Goal: Task Accomplishment & Management: Manage account settings

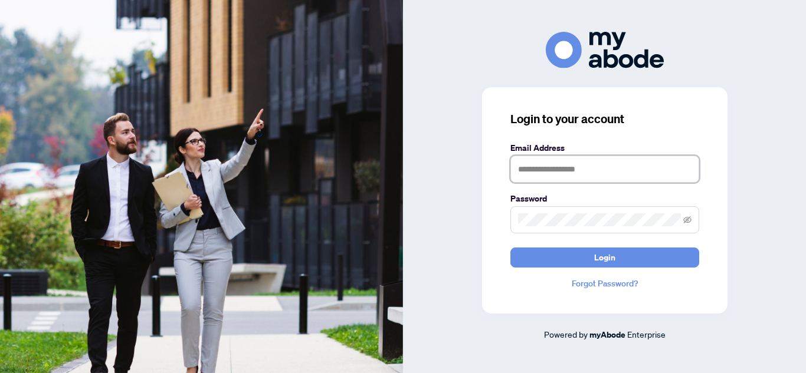
click at [612, 173] on input "text" at bounding box center [604, 169] width 189 height 27
type input "**********"
click at [510, 248] on button "Login" at bounding box center [604, 258] width 189 height 20
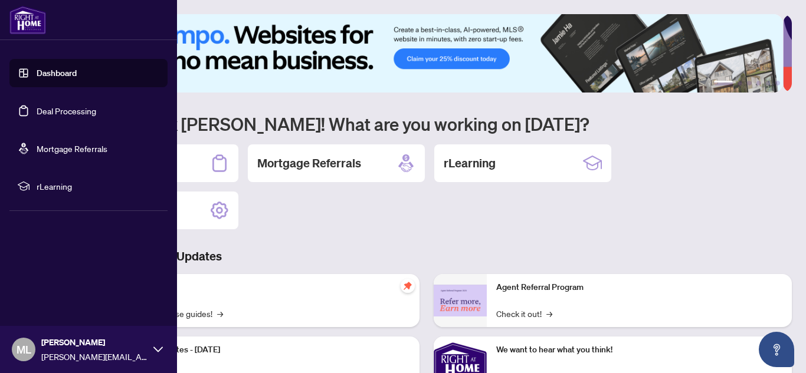
click at [75, 110] on link "Deal Processing" at bounding box center [67, 111] width 60 height 11
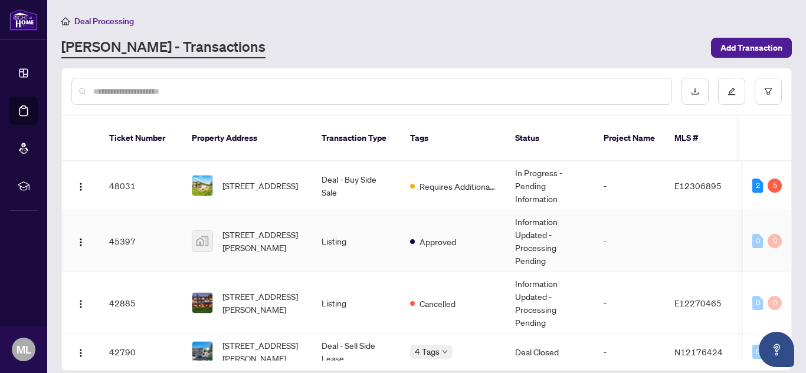
click at [285, 228] on span "[STREET_ADDRESS][PERSON_NAME]" at bounding box center [262, 241] width 80 height 26
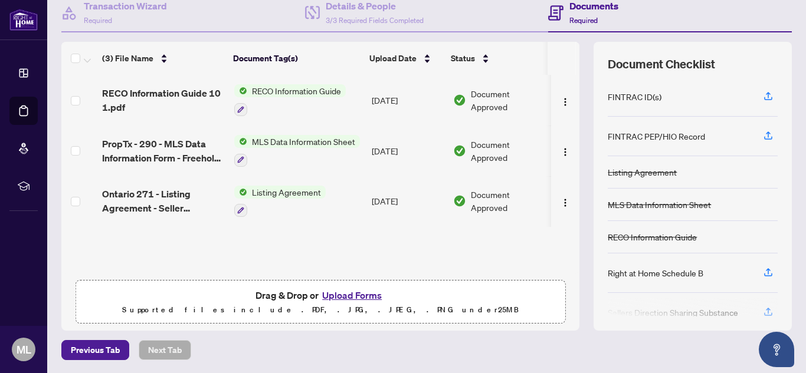
scroll to position [120, 0]
click at [348, 289] on button "Upload Forms" at bounding box center [352, 294] width 67 height 15
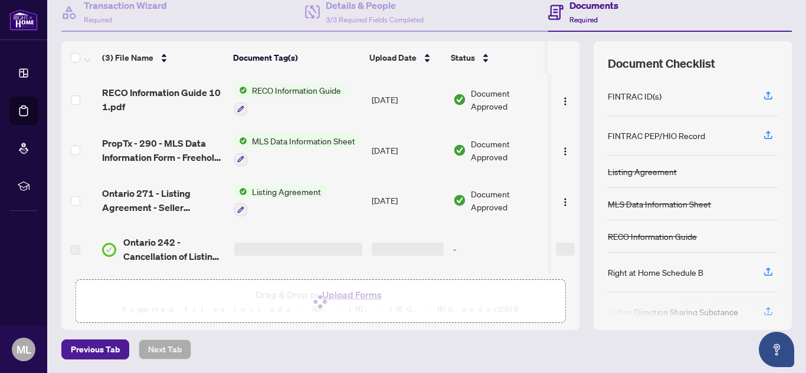
scroll to position [0, 0]
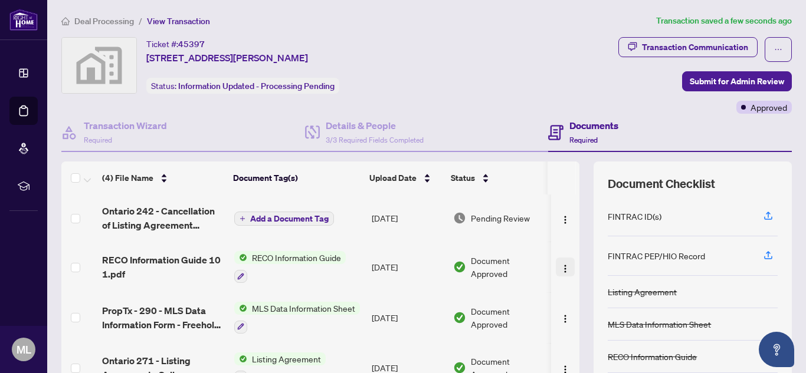
click at [561, 267] on img "button" at bounding box center [565, 268] width 9 height 9
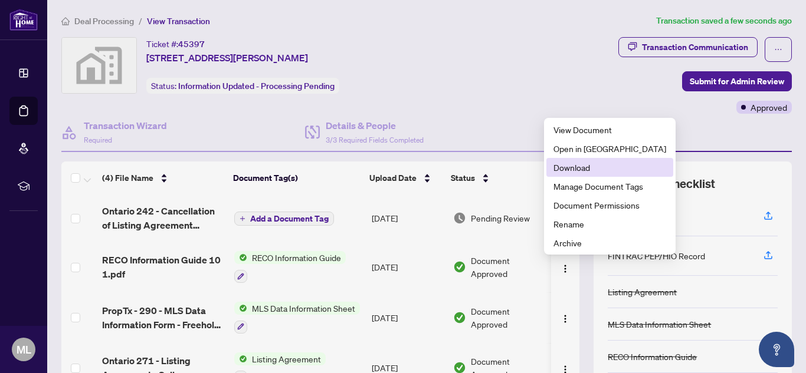
click at [573, 167] on span "Download" at bounding box center [609, 167] width 113 height 13
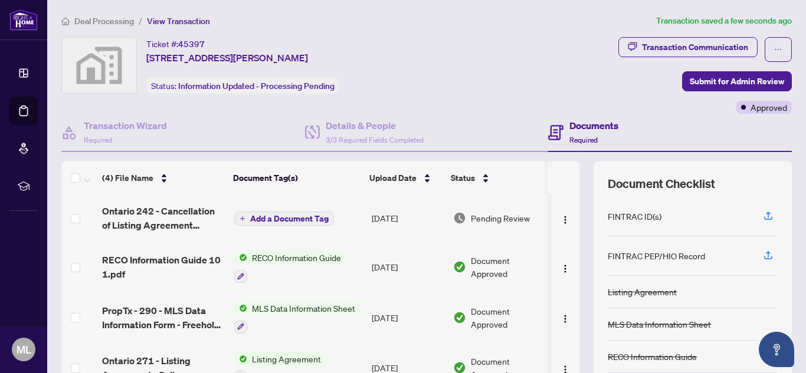
click at [430, 70] on div "Ticket #: 45397 [STREET_ADDRESS][PERSON_NAME] Status: Information Updated - Pro…" at bounding box center [268, 65] width 415 height 57
click at [731, 77] on span "Submit for Admin Review" at bounding box center [737, 81] width 94 height 19
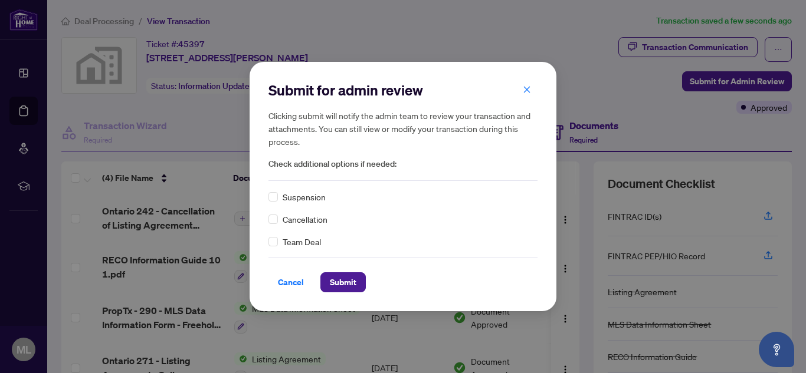
click at [278, 215] on div "Cancellation" at bounding box center [402, 219] width 269 height 13
click at [348, 278] on span "Submit" at bounding box center [343, 282] width 27 height 19
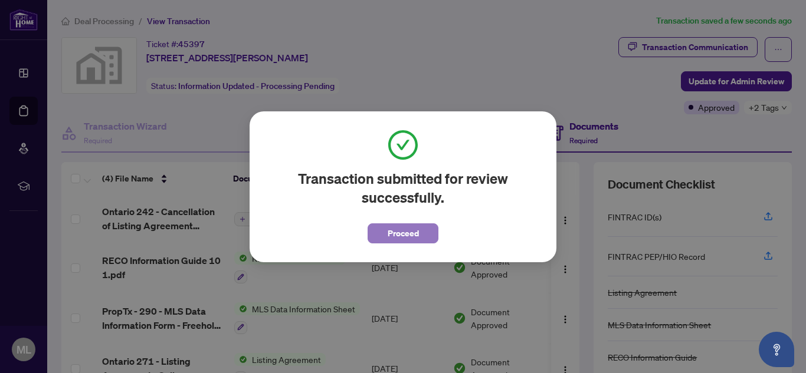
click at [409, 237] on span "Proceed" at bounding box center [403, 233] width 31 height 19
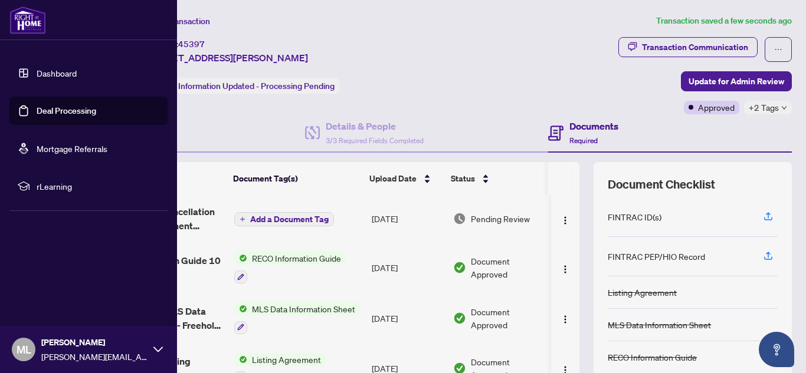
click at [60, 70] on link "Dashboard" at bounding box center [57, 73] width 40 height 11
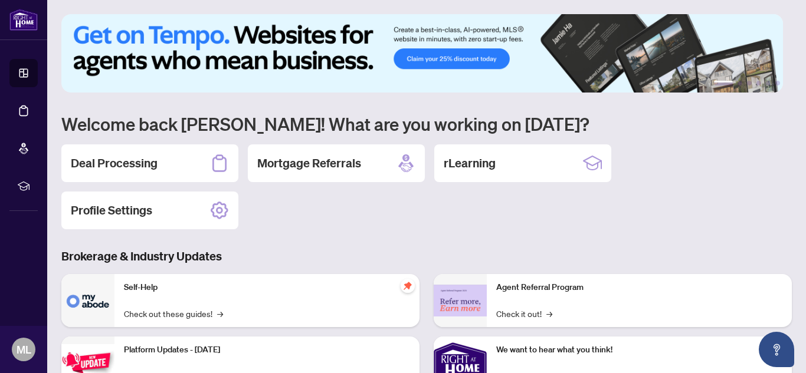
click at [535, 59] on img at bounding box center [422, 53] width 722 height 78
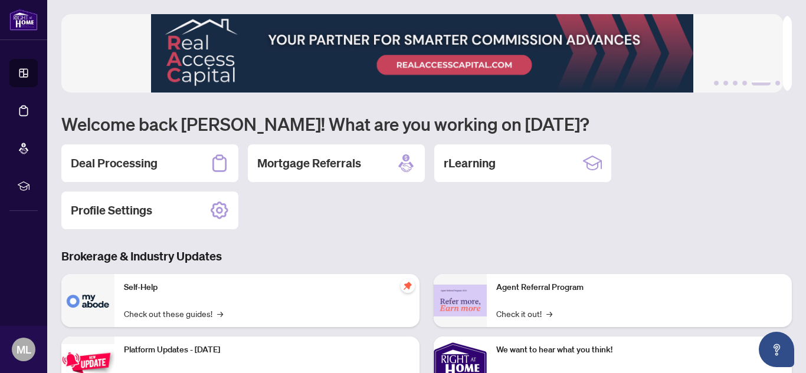
click at [625, 158] on div "Deal Processing Mortgage Referrals rLearning Profile Settings" at bounding box center [426, 187] width 730 height 85
click at [650, 157] on div "Deal Processing Mortgage Referrals rLearning Profile Settings" at bounding box center [426, 187] width 730 height 85
click at [260, 207] on div "Deal Processing Mortgage Referrals rLearning Profile Settings" at bounding box center [426, 187] width 730 height 85
click at [676, 150] on div "Deal Processing Mortgage Referrals rLearning Profile Settings" at bounding box center [426, 187] width 730 height 85
